Goal: Task Accomplishment & Management: Use online tool/utility

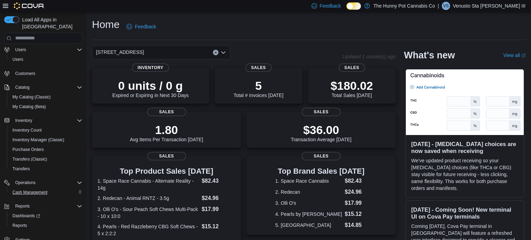
scroll to position [21, 0]
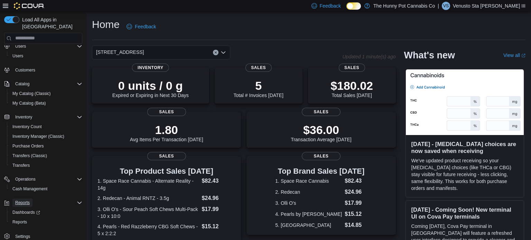
click at [26, 200] on span "Reports" at bounding box center [22, 203] width 15 height 6
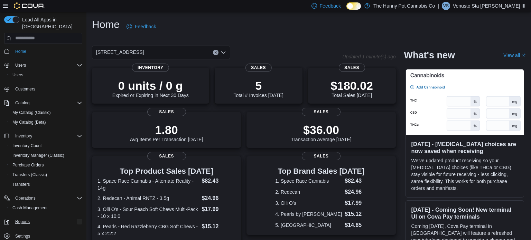
scroll to position [1, 0]
click at [27, 220] on span "Reports" at bounding box center [22, 223] width 15 height 6
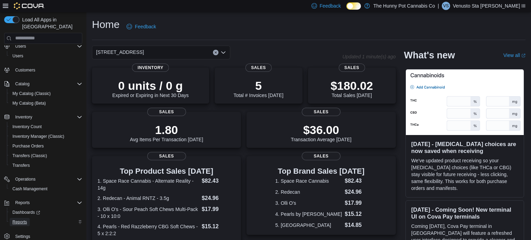
click at [22, 220] on span "Reports" at bounding box center [19, 223] width 15 height 6
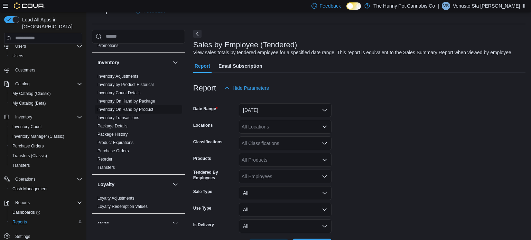
scroll to position [106, 0]
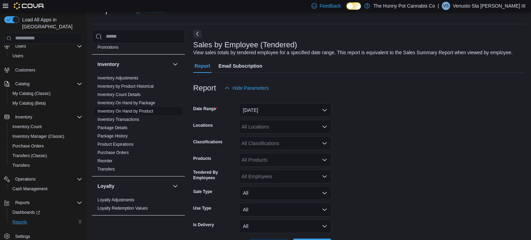
click at [124, 111] on link "Inventory On Hand by Product" at bounding box center [126, 111] width 56 height 5
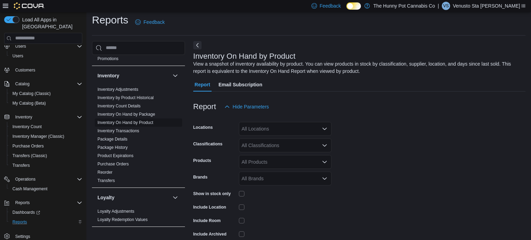
scroll to position [23, 0]
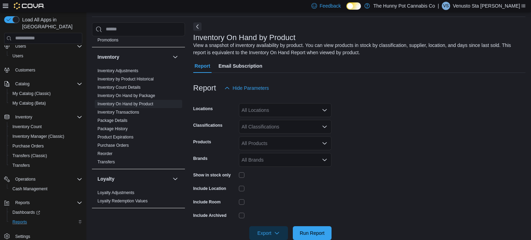
click at [297, 113] on div "All Locations" at bounding box center [285, 110] width 93 height 14
type input "****"
click at [286, 122] on span "[STREET_ADDRESS]" at bounding box center [281, 122] width 48 height 7
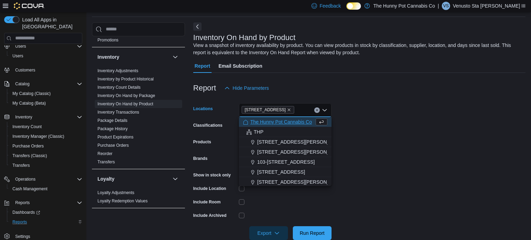
click at [345, 135] on form "Locations [STREET_ADDRESS] Selected. [STREET_ADDRESS] Backspace to delete [STRE…" at bounding box center [359, 167] width 332 height 145
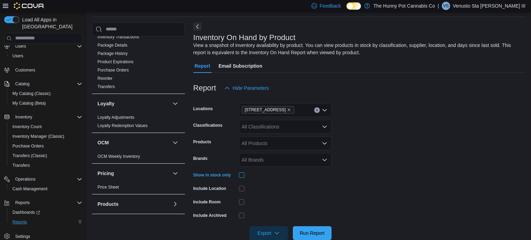
scroll to position [37, 0]
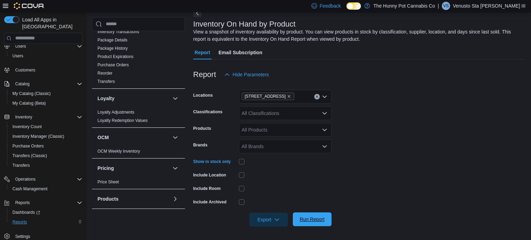
click at [317, 219] on span "Run Report" at bounding box center [312, 219] width 25 height 7
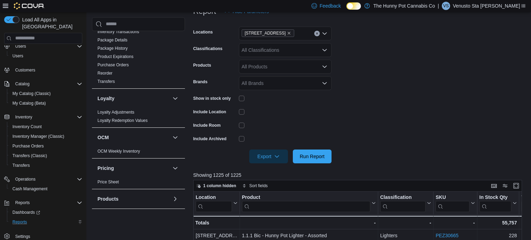
scroll to position [101, 0]
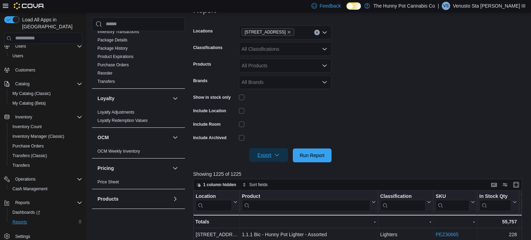
click at [270, 155] on span "Export" at bounding box center [268, 155] width 30 height 14
click at [260, 171] on span "Export to Excel" at bounding box center [269, 170] width 31 height 6
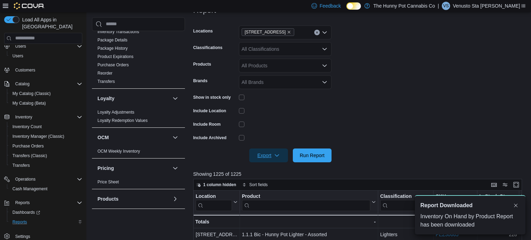
scroll to position [0, 0]
